Goal: Information Seeking & Learning: Understand process/instructions

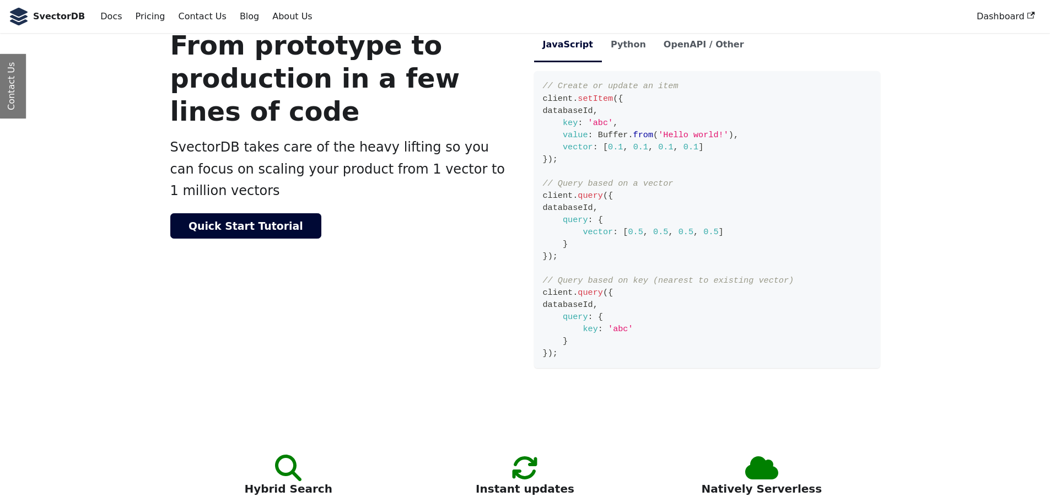
scroll to position [661, 0]
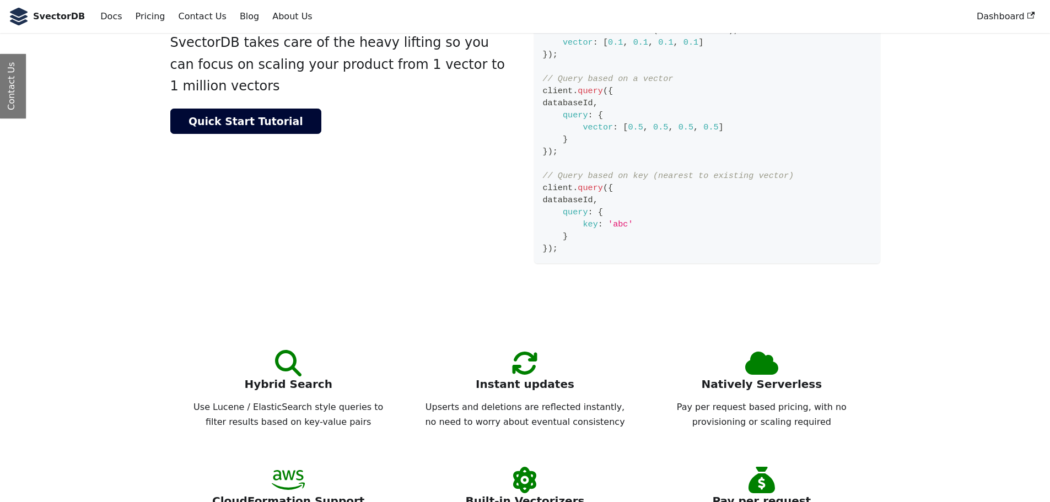
click at [603, 188] on span "(" at bounding box center [605, 188] width 5 height 10
click at [598, 208] on span "{" at bounding box center [600, 212] width 5 height 10
click at [562, 202] on span "databaseId" at bounding box center [568, 200] width 50 height 10
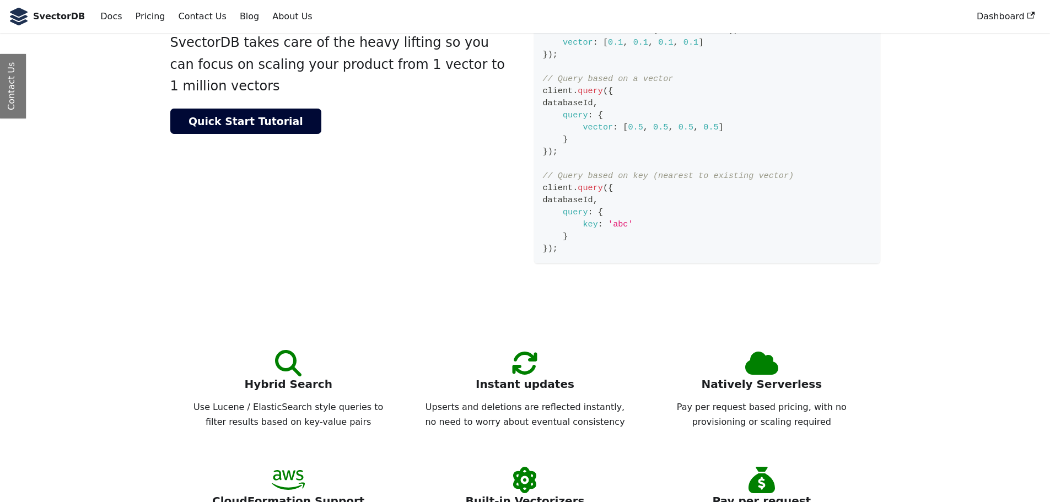
click at [562, 202] on span "databaseId" at bounding box center [568, 200] width 50 height 10
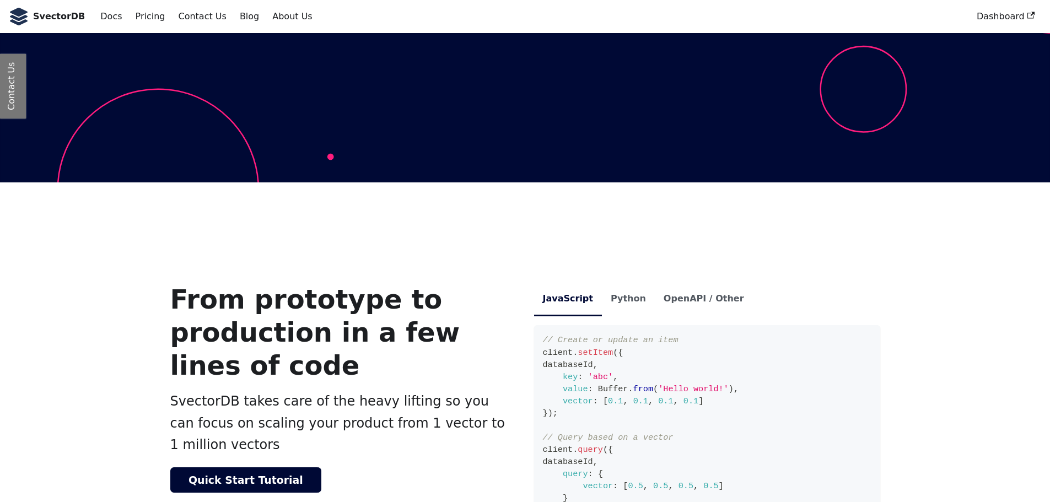
scroll to position [220, 0]
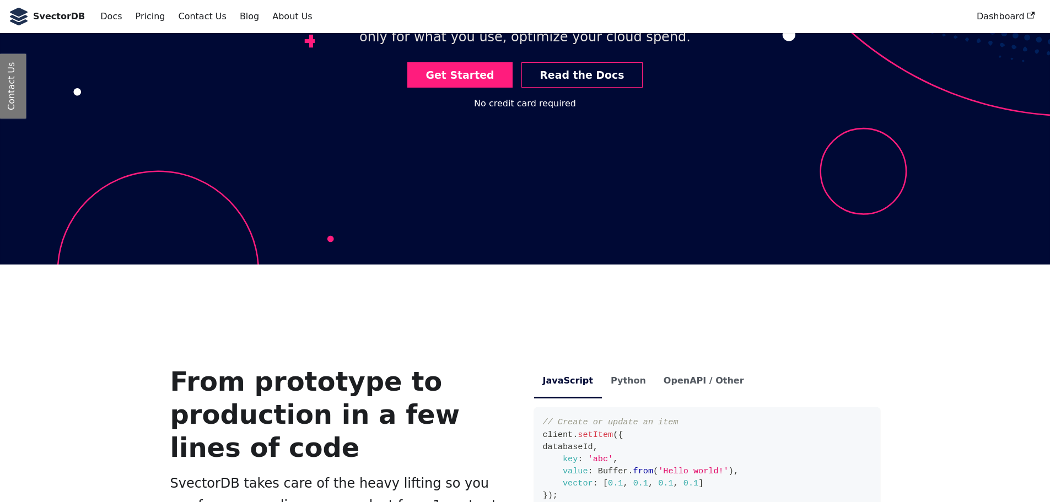
click at [608, 364] on div "From prototype to production in a few lines of code SvectorDB takes care of the…" at bounding box center [525, 490] width 728 height 451
click at [616, 374] on li "Python" at bounding box center [628, 382] width 53 height 34
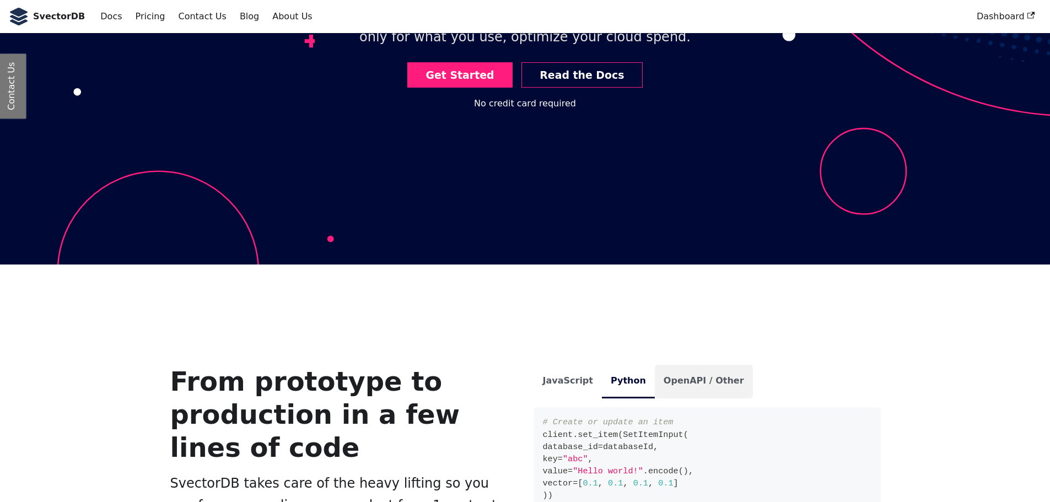
click at [692, 383] on li "OpenAPI / Other" at bounding box center [704, 382] width 98 height 34
